Goal: Task Accomplishment & Management: Complete application form

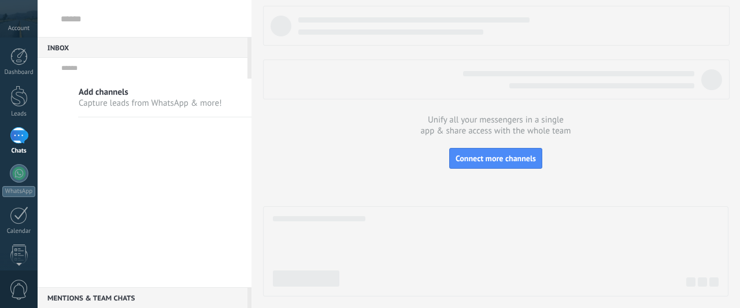
click at [188, 214] on div "Add channels Capture leads from WhatsApp & more!" at bounding box center [145, 183] width 214 height 209
click at [487, 167] on button "Connect more channels" at bounding box center [495, 158] width 93 height 21
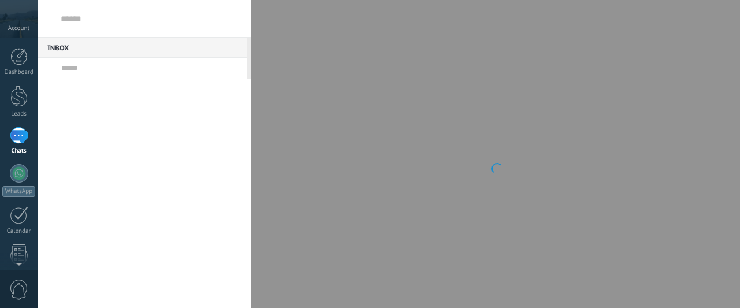
click at [141, 176] on div at bounding box center [145, 197] width 214 height 236
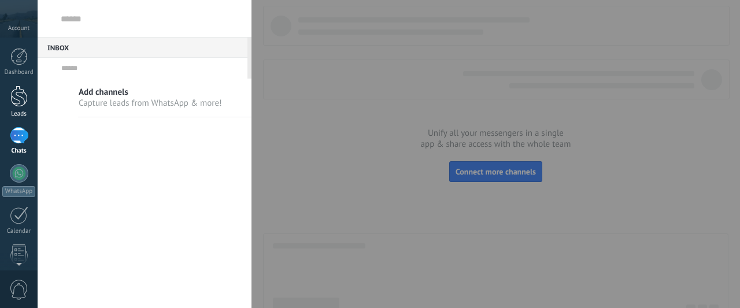
click at [9, 106] on link "Leads" at bounding box center [19, 102] width 38 height 32
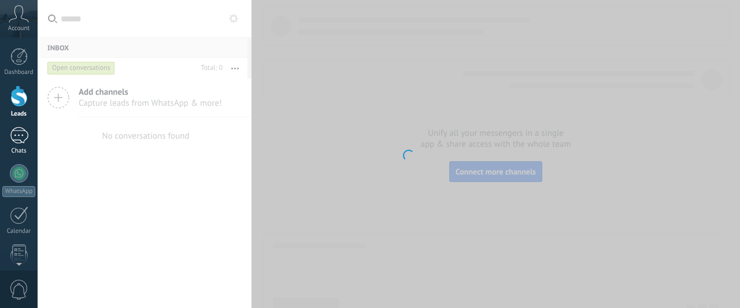
click at [27, 143] on div at bounding box center [19, 135] width 18 height 17
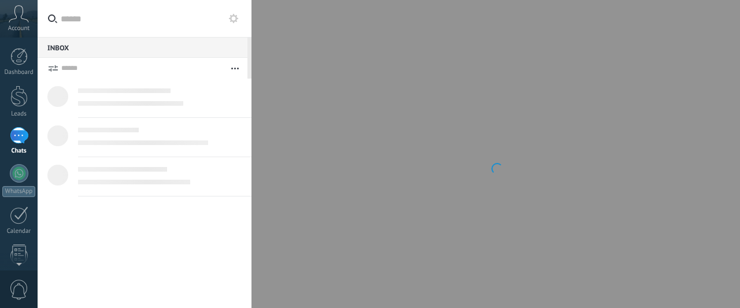
click at [148, 25] on input "text" at bounding box center [151, 18] width 181 height 37
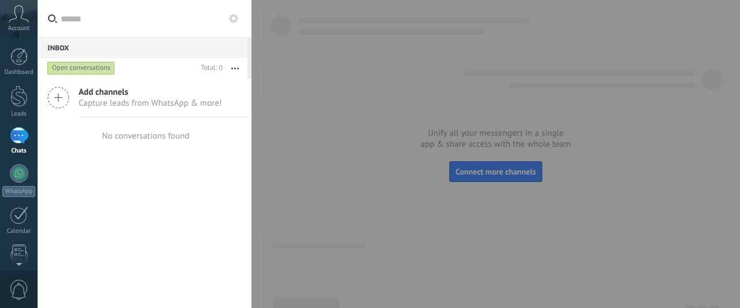
click at [158, 106] on span "Capture leads from WhatsApp & more!" at bounding box center [150, 103] width 143 height 11
click at [57, 105] on icon at bounding box center [58, 98] width 22 height 22
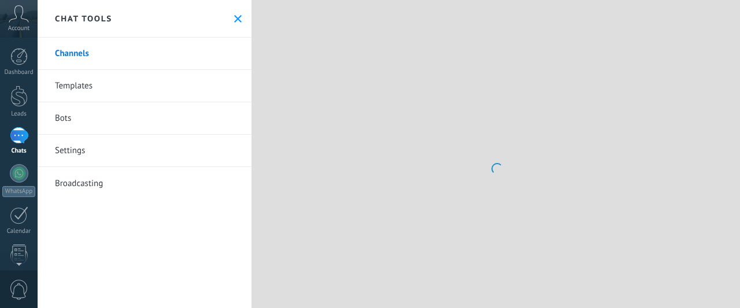
click at [128, 148] on link "Settings" at bounding box center [145, 151] width 214 height 32
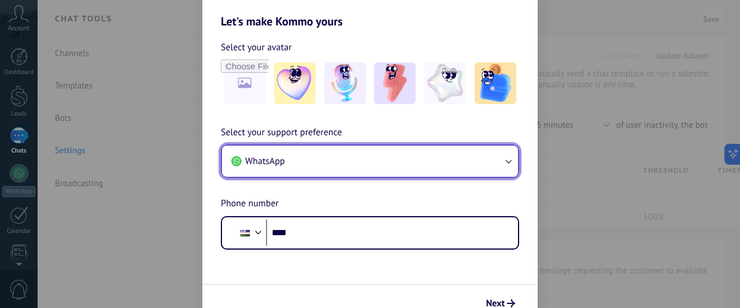
click at [368, 169] on button "WhatsApp" at bounding box center [370, 161] width 296 height 31
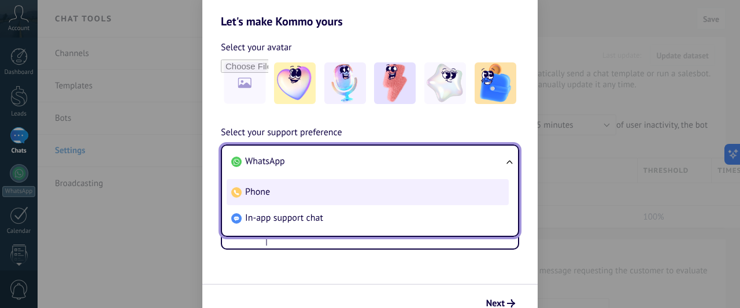
click at [348, 191] on li "Phone" at bounding box center [367, 192] width 282 height 26
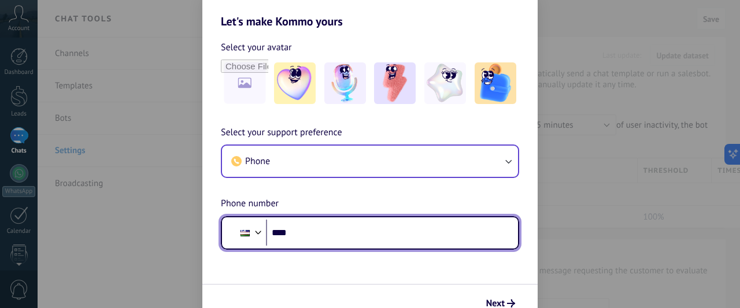
click at [330, 240] on input "****" at bounding box center [387, 233] width 243 height 27
click at [357, 225] on input "****" at bounding box center [387, 233] width 243 height 27
type input "**********"
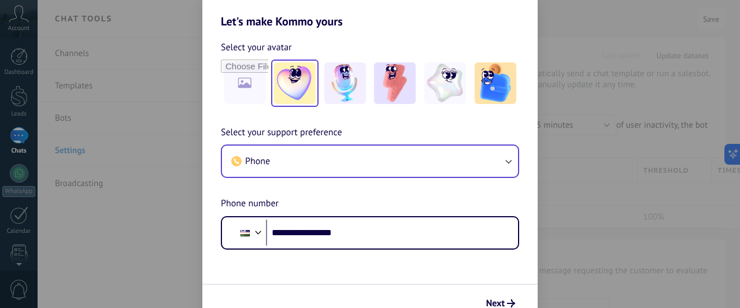
click at [285, 72] on img at bounding box center [295, 83] width 42 height 42
click at [505, 300] on span "Next" at bounding box center [500, 303] width 29 height 8
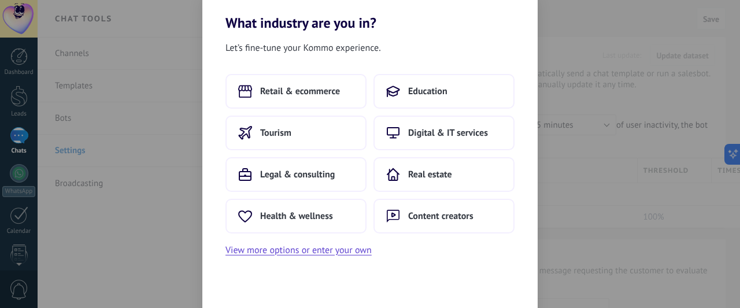
click at [147, 190] on div "What industry are you in? Let’s fine-tune your Kommo experience. Retail & ecomm…" at bounding box center [370, 154] width 740 height 308
click at [143, 197] on div "What industry are you in? Let’s fine-tune your Kommo experience. Retail & ecomm…" at bounding box center [370, 154] width 740 height 308
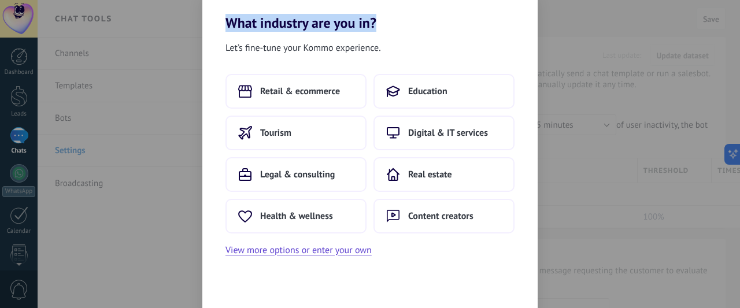
click at [143, 197] on div "What industry are you in? Let’s fine-tune your Kommo experience. Retail & ecomm…" at bounding box center [370, 154] width 740 height 308
click at [483, 27] on h2 "What industry are you in?" at bounding box center [369, 9] width 335 height 44
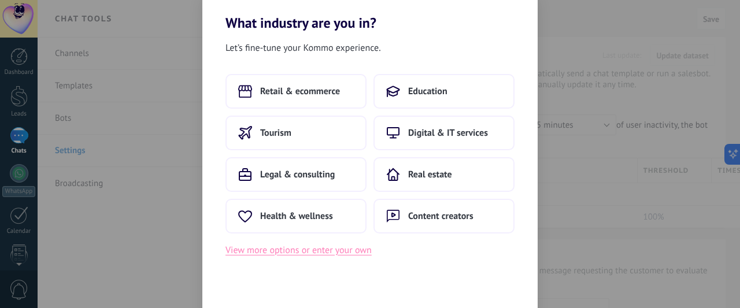
click at [247, 250] on button "View more options or enter your own" at bounding box center [298, 250] width 146 height 15
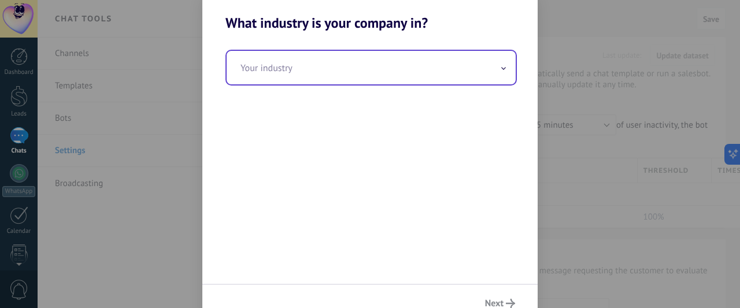
click at [330, 76] on input "text" at bounding box center [370, 68] width 289 height 34
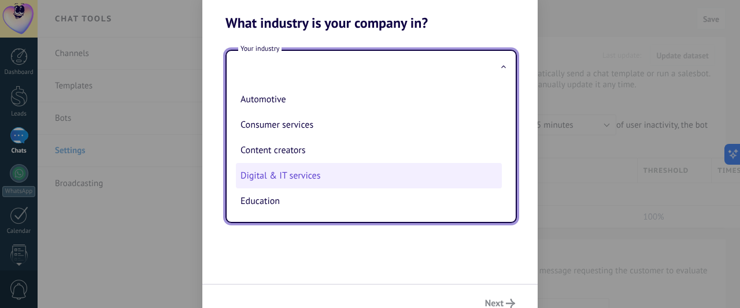
click at [291, 179] on li "Digital & IT services" at bounding box center [369, 175] width 266 height 25
type input "**********"
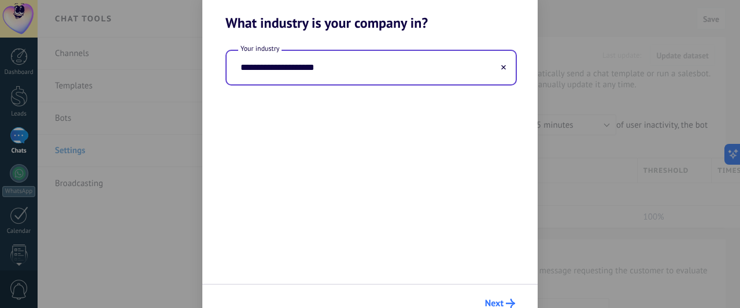
click at [489, 302] on span "Next" at bounding box center [494, 303] width 18 height 8
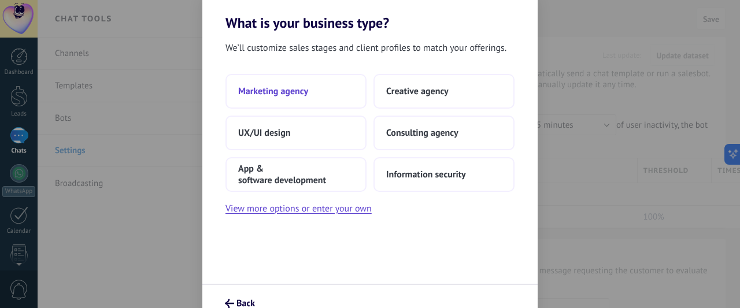
click at [317, 98] on button "Marketing agency" at bounding box center [295, 91] width 141 height 35
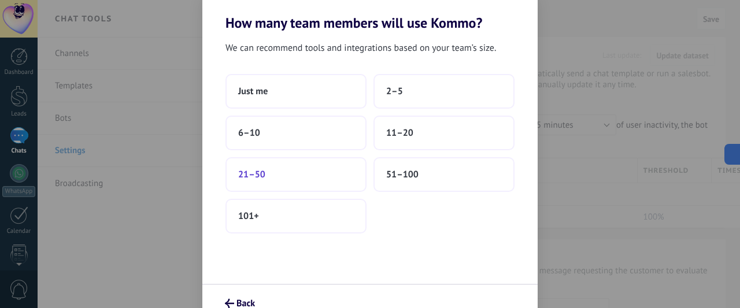
click at [339, 178] on button "21–50" at bounding box center [295, 174] width 141 height 35
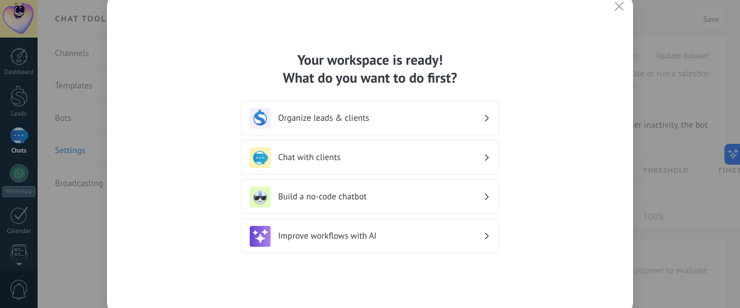
click at [377, 148] on div "Chat with clients" at bounding box center [370, 157] width 240 height 21
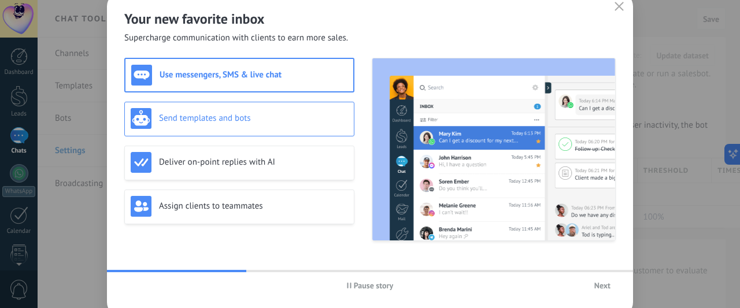
click at [317, 125] on div "Send templates and bots" at bounding box center [239, 118] width 217 height 21
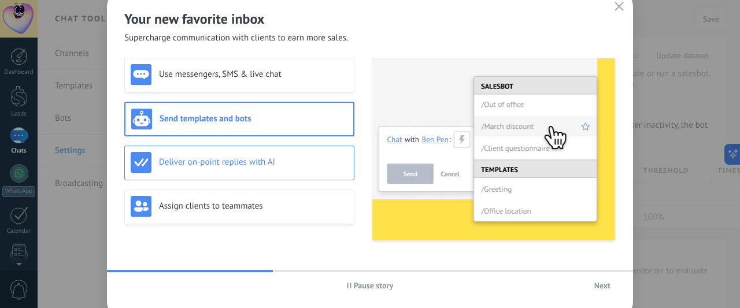
click at [312, 153] on div "Deliver on-point replies with AI" at bounding box center [239, 162] width 217 height 21
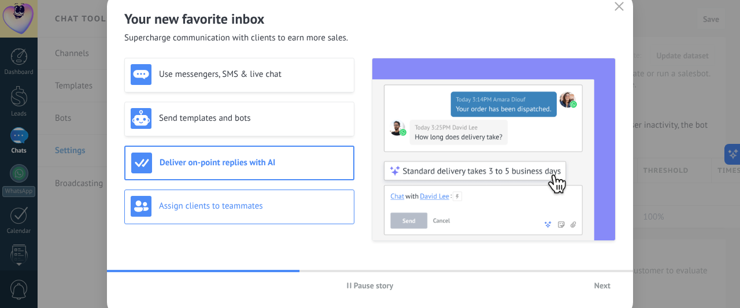
click at [290, 213] on div "Assign clients to teammates" at bounding box center [239, 206] width 217 height 21
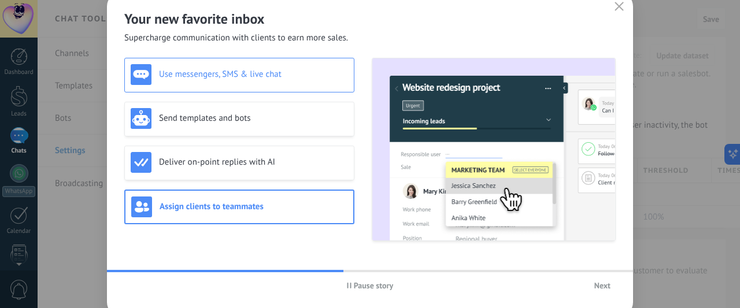
click at [303, 78] on h3 "Use messengers, SMS & live chat" at bounding box center [253, 74] width 189 height 11
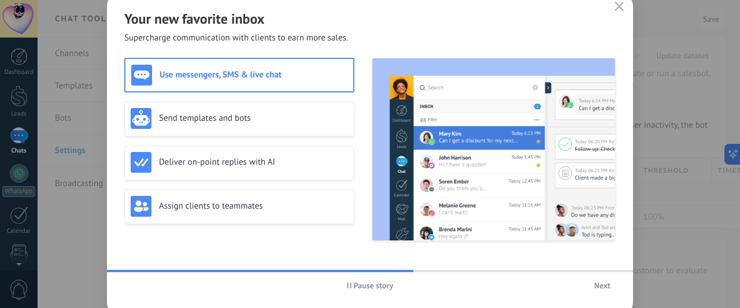
click at [598, 289] on span "Next" at bounding box center [602, 285] width 16 height 8
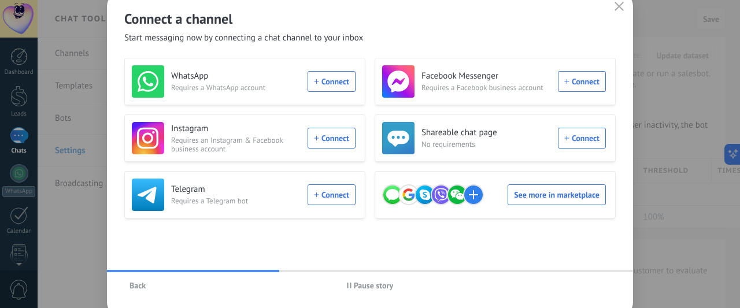
click at [147, 287] on button "Back" at bounding box center [137, 285] width 27 height 17
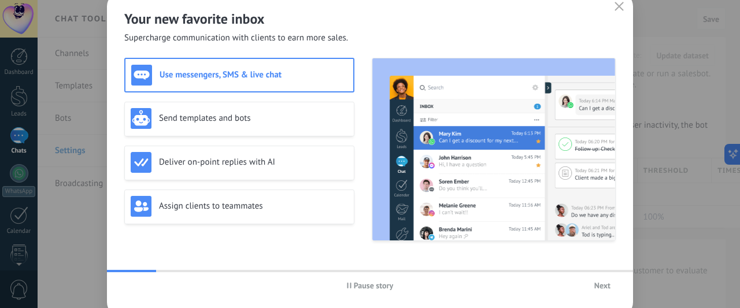
click at [609, 295] on div "Pause story Next" at bounding box center [370, 285] width 526 height 27
click at [609, 268] on div "Your new favorite inbox Supercharge communication with clients to earn more sal…" at bounding box center [370, 154] width 526 height 324
click at [603, 291] on button "Next" at bounding box center [602, 285] width 27 height 17
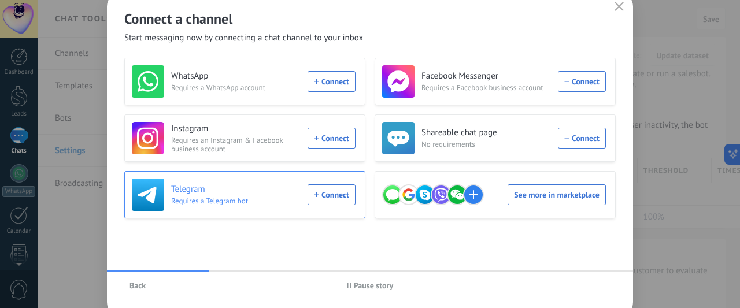
click at [342, 190] on div "Telegram Requires a Telegram bot Connect" at bounding box center [244, 195] width 224 height 32
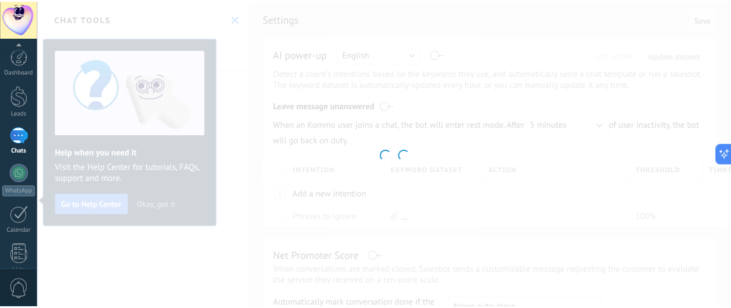
scroll to position [172, 0]
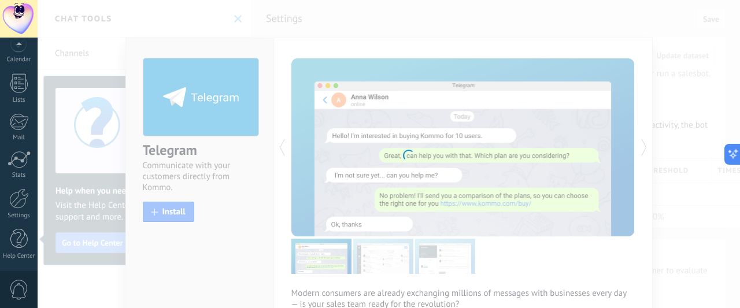
click at [175, 216] on body ".abccls-1,.abccls-2{fill-rule:evenodd}.abccls-2{fill:#fff} .abfcls-1{fill:none}…" at bounding box center [370, 154] width 740 height 308
click at [21, 199] on div at bounding box center [19, 198] width 20 height 20
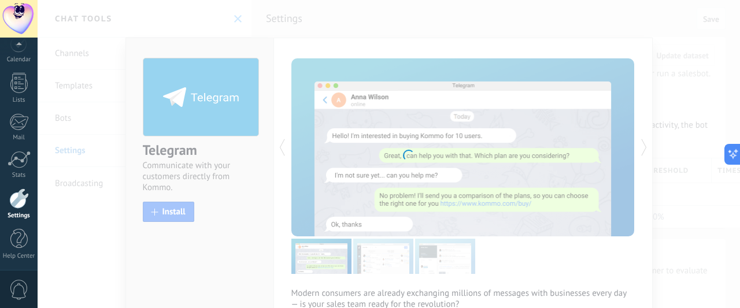
click at [21, 199] on div at bounding box center [19, 198] width 20 height 20
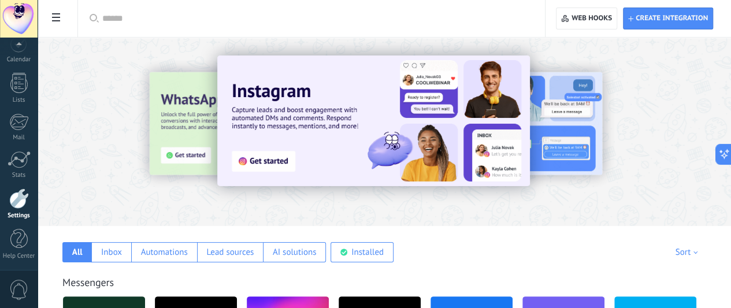
click at [23, 200] on div at bounding box center [19, 198] width 20 height 20
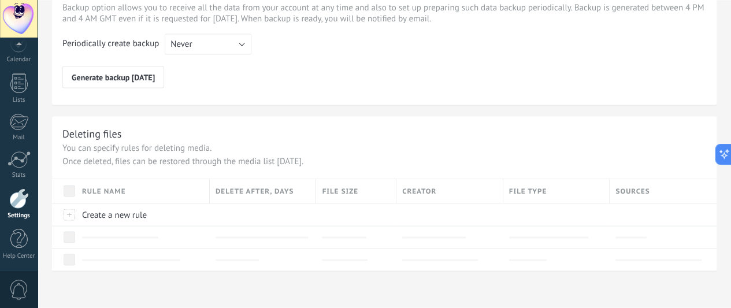
scroll to position [962, 0]
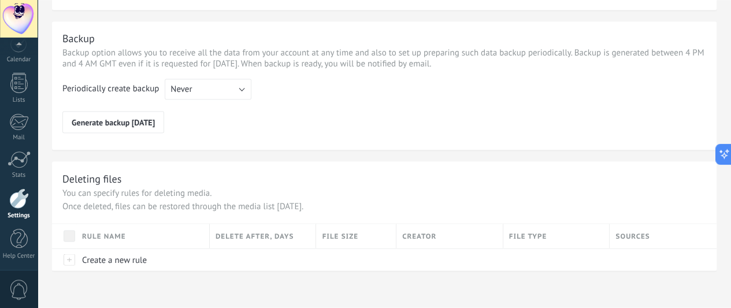
drag, startPoint x: 292, startPoint y: 242, endPoint x: 333, endPoint y: 235, distance: 40.9
click at [209, 242] on div "Rule name" at bounding box center [142, 236] width 133 height 24
click at [294, 235] on span "Delete after, days" at bounding box center [255, 236] width 78 height 11
click at [396, 232] on div "File size" at bounding box center [356, 236] width 80 height 24
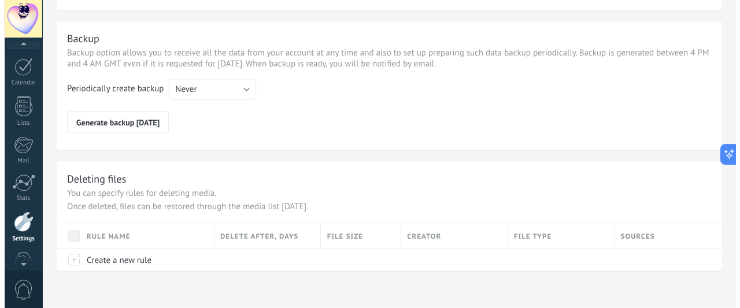
scroll to position [147, 0]
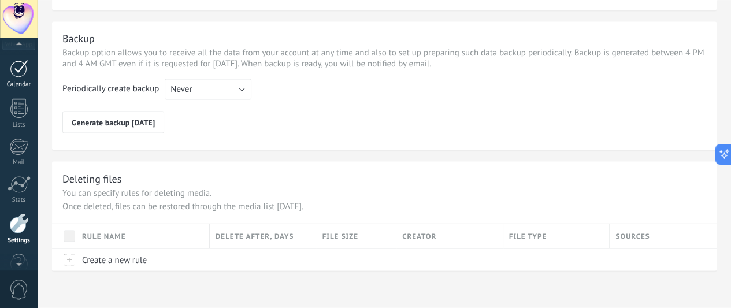
click at [31, 68] on link "Calendar" at bounding box center [19, 74] width 38 height 29
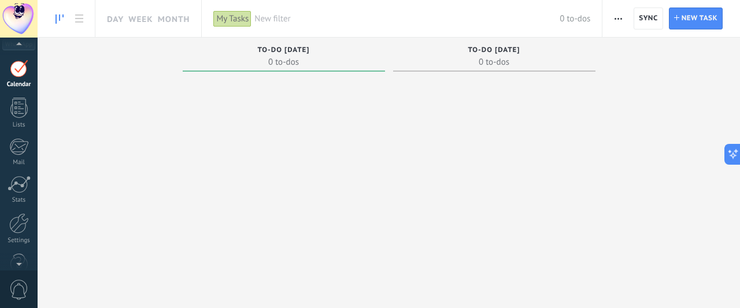
scroll to position [75, 0]
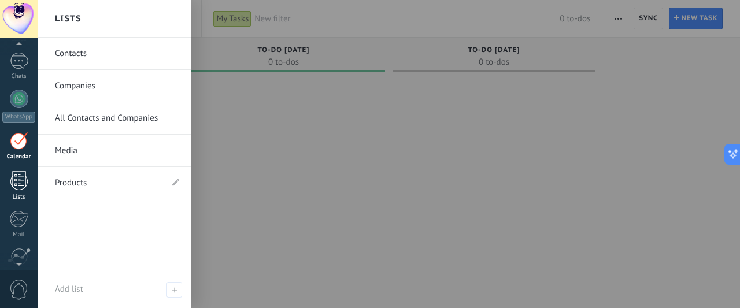
click at [10, 191] on link "Lists" at bounding box center [19, 185] width 38 height 31
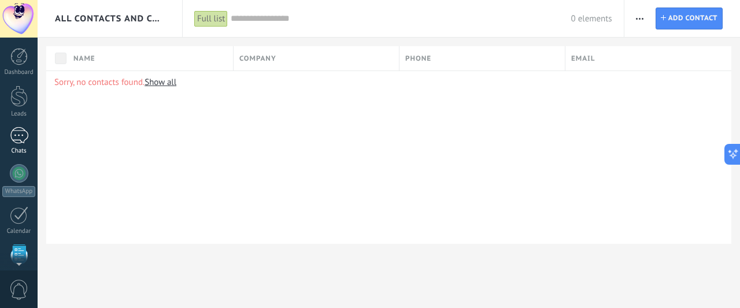
click at [22, 132] on div at bounding box center [19, 135] width 18 height 17
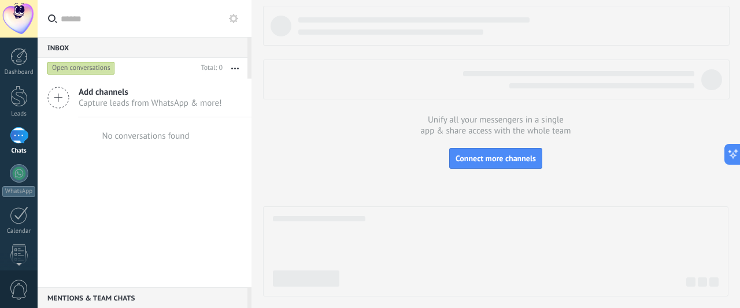
click at [63, 83] on div "Add channels Capture leads from WhatsApp & more!" at bounding box center [145, 98] width 214 height 39
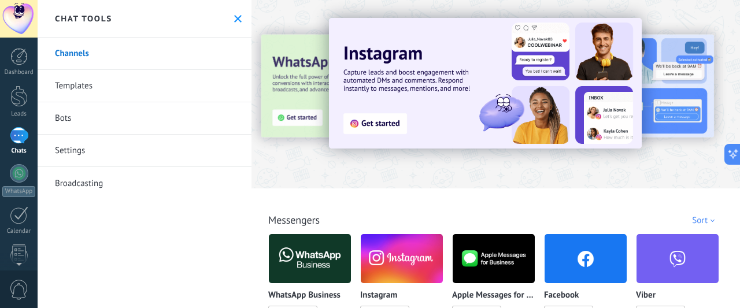
click at [156, 41] on link "Channels" at bounding box center [145, 54] width 214 height 32
click at [83, 157] on link "Settings" at bounding box center [145, 151] width 214 height 32
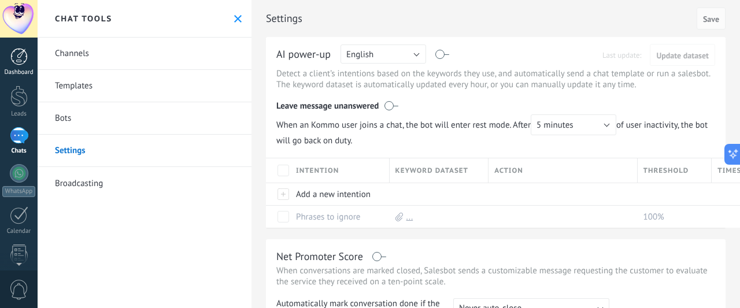
click at [25, 53] on div at bounding box center [18, 56] width 17 height 17
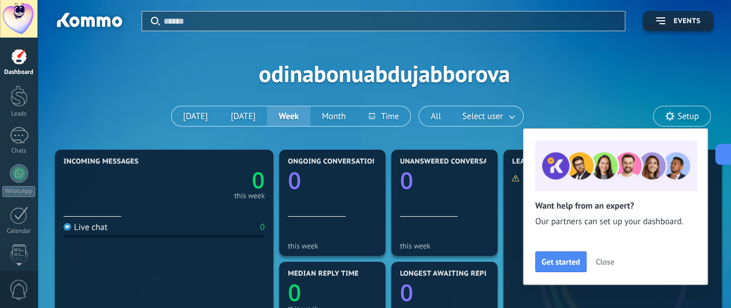
click at [674, 120] on icon at bounding box center [669, 116] width 9 height 9
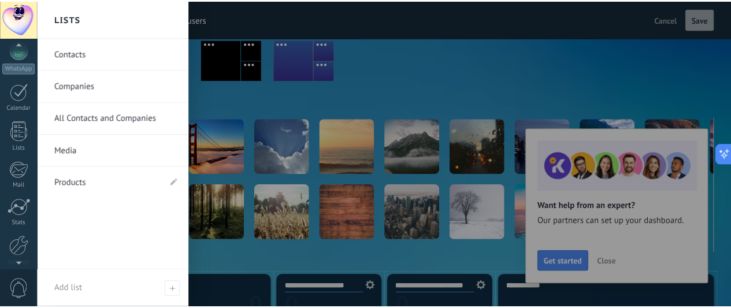
scroll to position [172, 0]
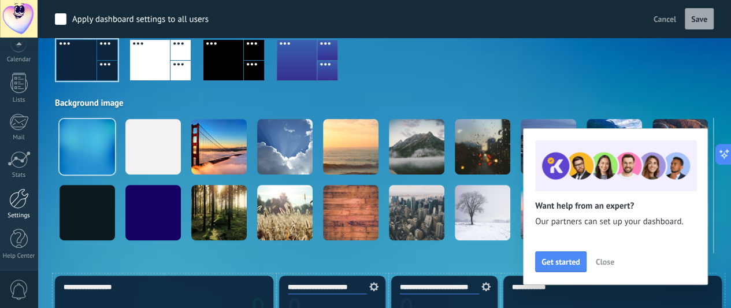
click at [22, 194] on div at bounding box center [19, 198] width 20 height 20
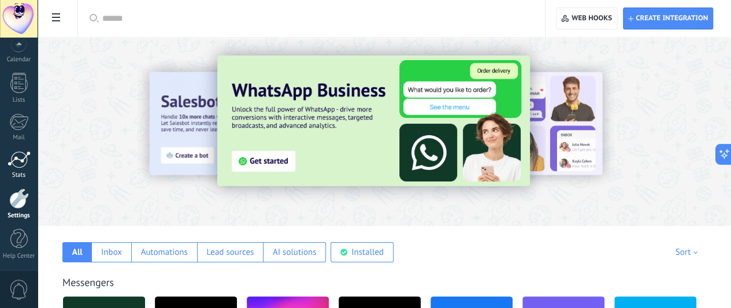
click at [16, 167] on link "Stats" at bounding box center [19, 165] width 38 height 28
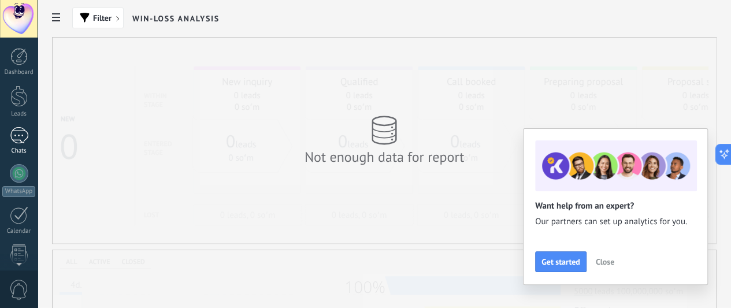
click at [14, 136] on div at bounding box center [19, 135] width 18 height 17
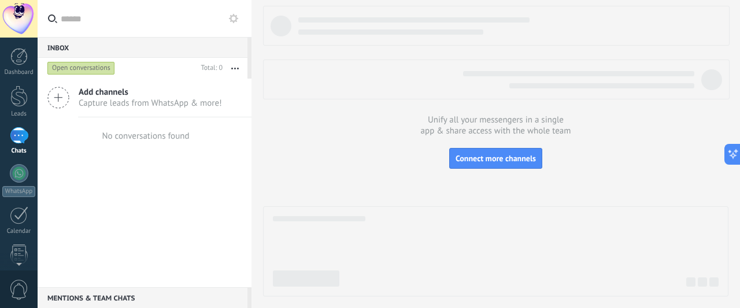
click at [174, 94] on span "Add channels" at bounding box center [150, 92] width 143 height 11
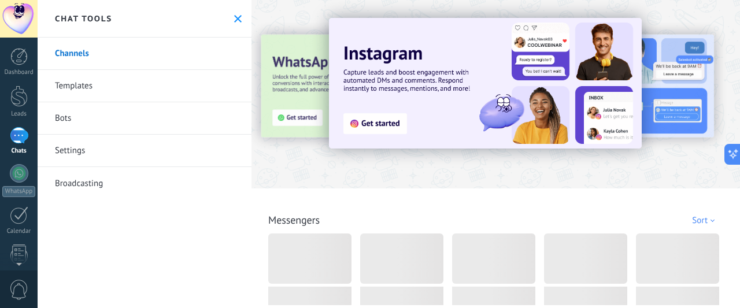
click at [144, 54] on link "Channels" at bounding box center [145, 54] width 214 height 32
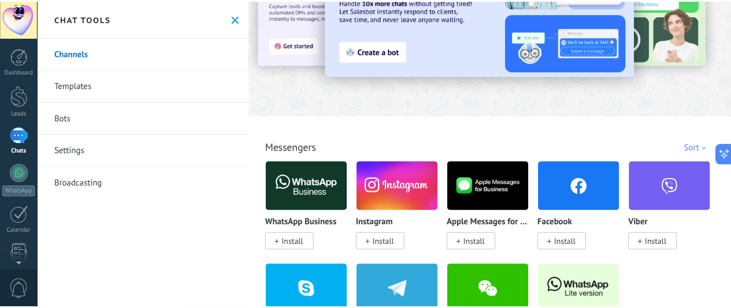
scroll to position [173, 0]
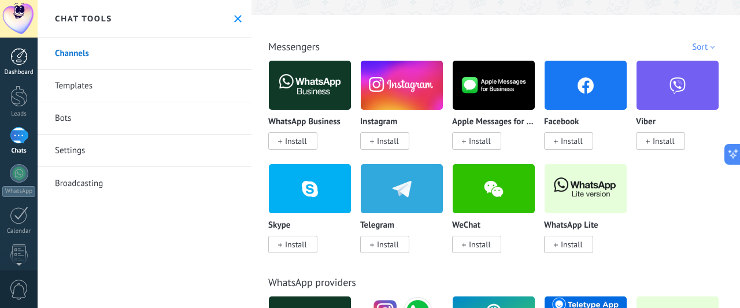
click at [5, 62] on link "Dashboard" at bounding box center [19, 62] width 38 height 28
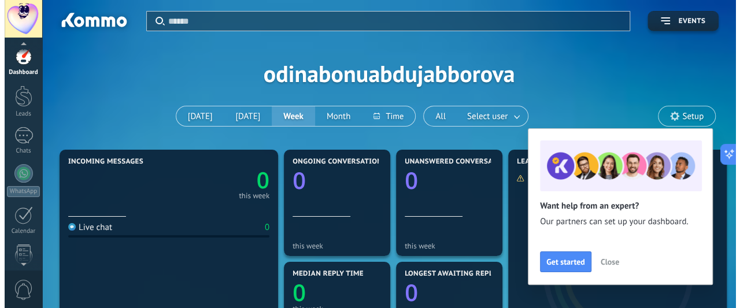
scroll to position [2, 0]
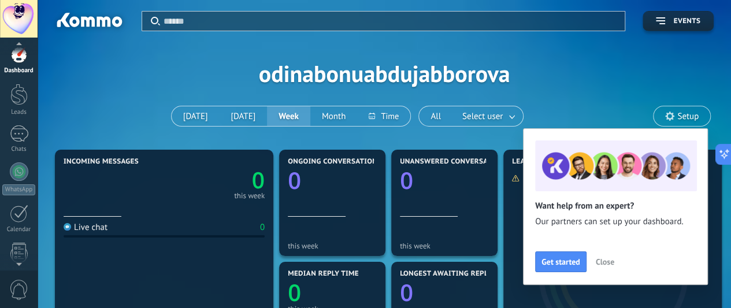
click at [17, 287] on span "0" at bounding box center [19, 290] width 20 height 20
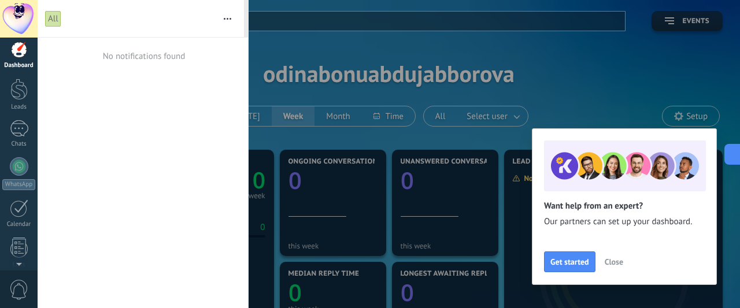
scroll to position [0, 0]
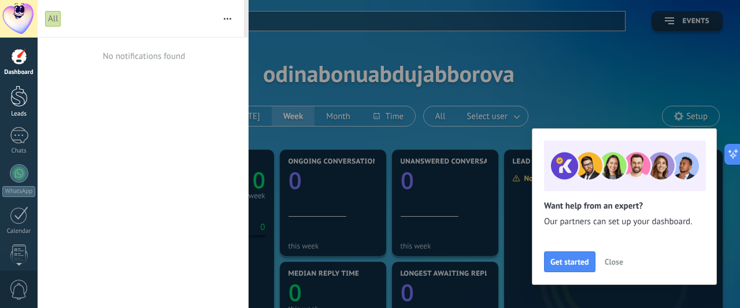
click at [17, 98] on div at bounding box center [18, 96] width 17 height 21
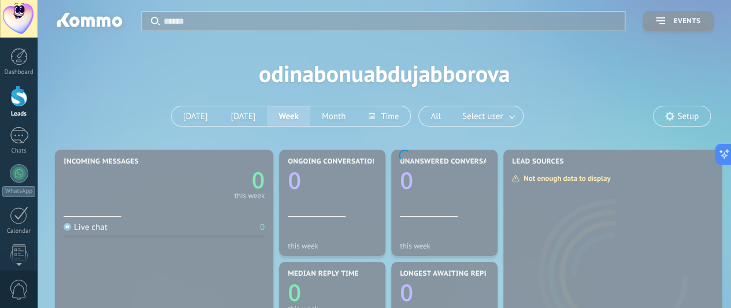
click at [23, 16] on div at bounding box center [19, 19] width 38 height 38
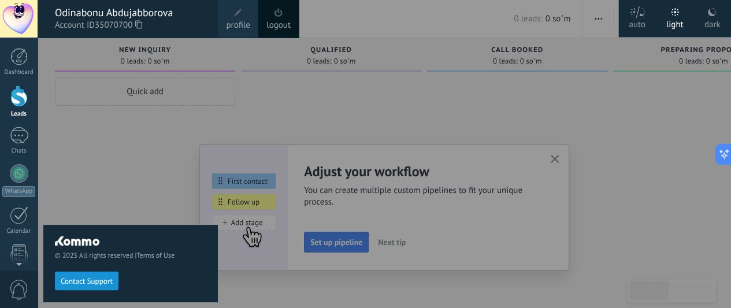
click at [120, 68] on div "© 2025 All rights reserved | Terms of Use Contact Support" at bounding box center [130, 173] width 174 height 270
click at [269, 60] on div at bounding box center [403, 154] width 731 height 308
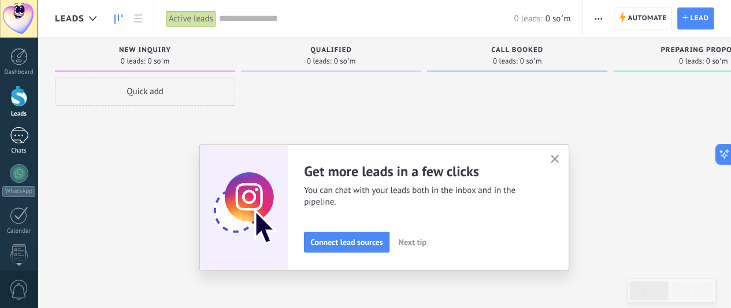
click at [17, 133] on div at bounding box center [19, 135] width 18 height 17
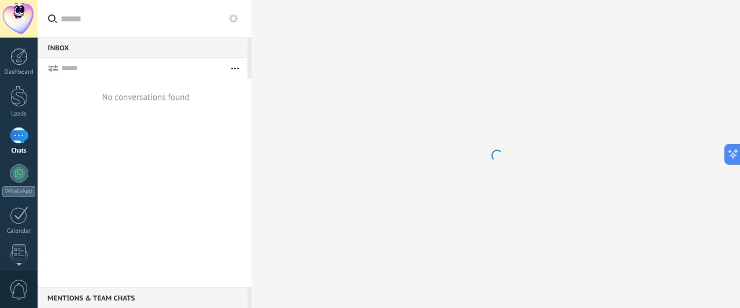
click at [129, 116] on div "No conversations found" at bounding box center [145, 183] width 214 height 209
click at [124, 103] on div "No conversations found" at bounding box center [144, 97] width 90 height 37
click at [18, 181] on div at bounding box center [19, 173] width 18 height 18
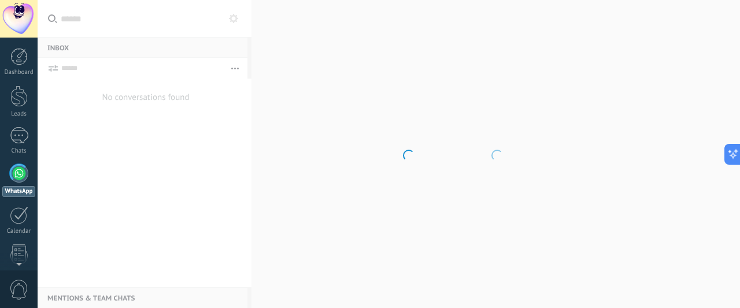
scroll to position [33, 0]
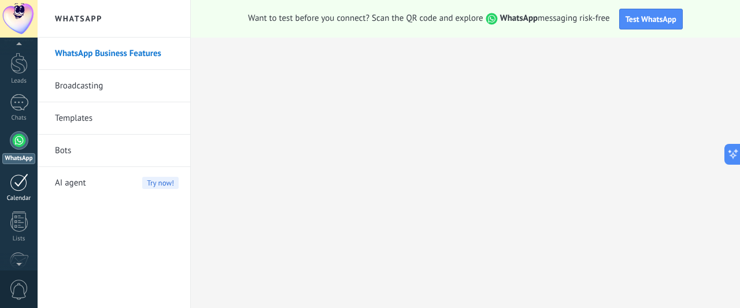
click at [10, 190] on div at bounding box center [19, 182] width 18 height 18
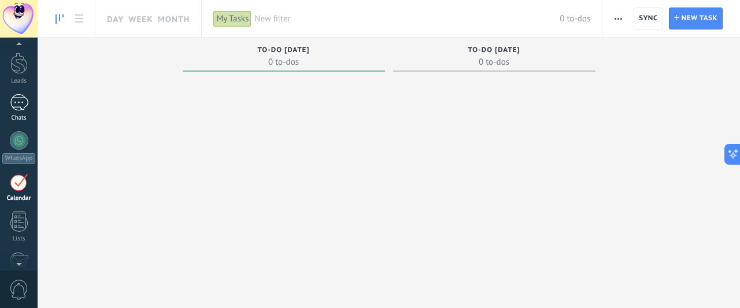
click at [18, 114] on div "Chats" at bounding box center [19, 118] width 34 height 8
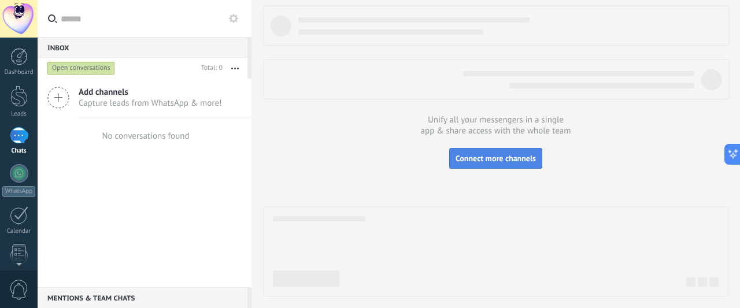
click at [481, 165] on button "Connect more channels" at bounding box center [495, 158] width 93 height 21
